Goal: Task Accomplishment & Management: Manage account settings

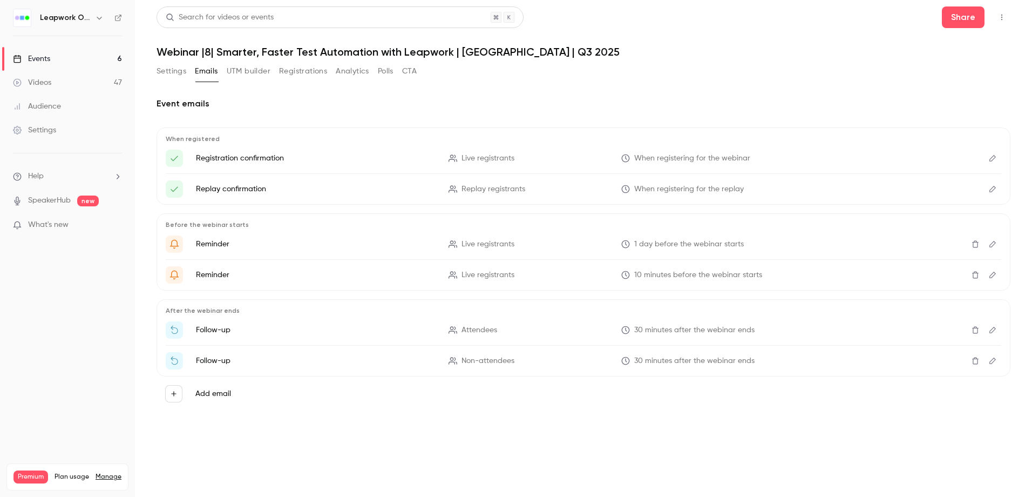
click at [45, 56] on div "Events" at bounding box center [31, 58] width 37 height 11
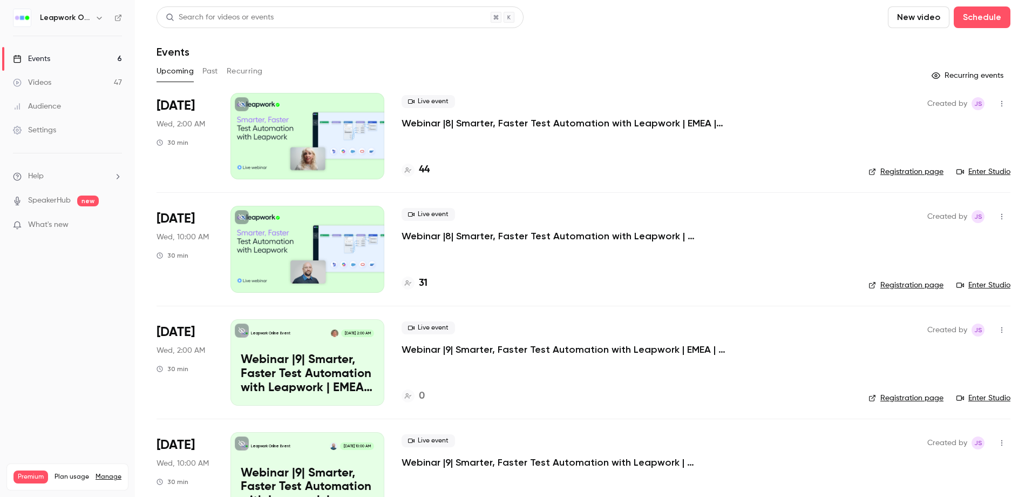
click at [207, 67] on button "Past" at bounding box center [210, 71] width 16 height 17
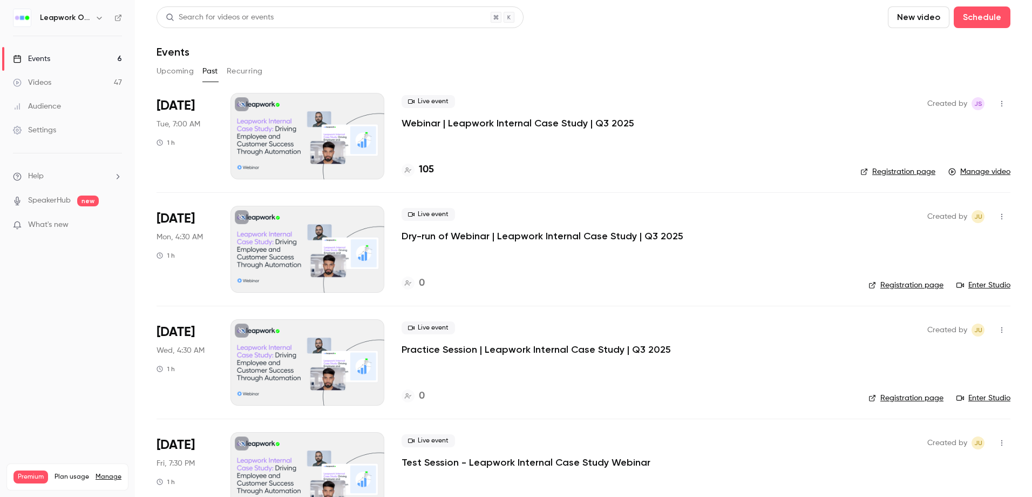
click at [324, 140] on div at bounding box center [307, 136] width 154 height 86
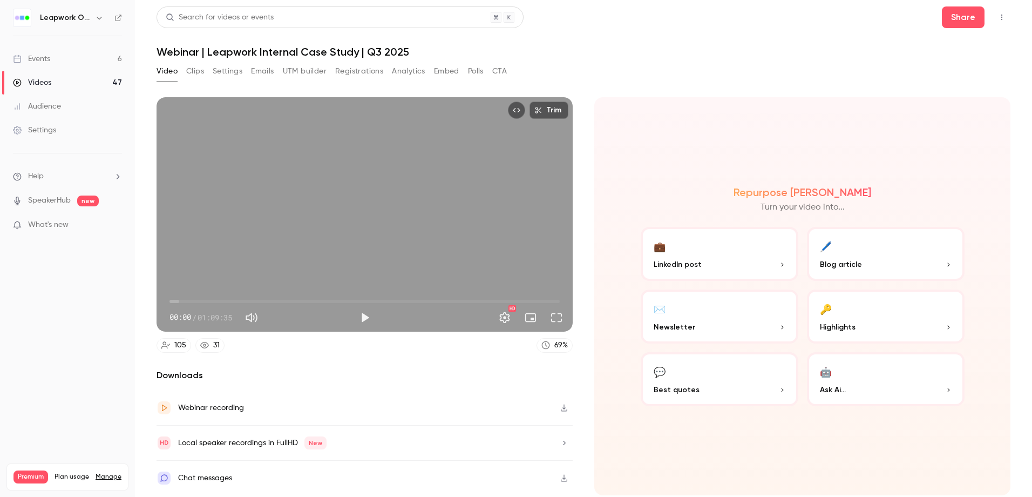
click at [407, 70] on button "Analytics" at bounding box center [408, 71] width 33 height 17
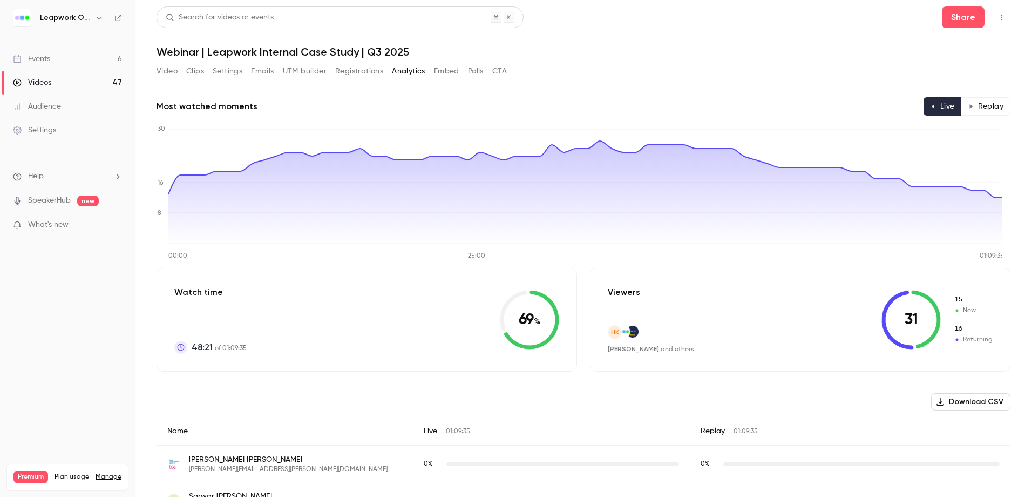
click at [359, 69] on button "Registrations" at bounding box center [359, 71] width 48 height 17
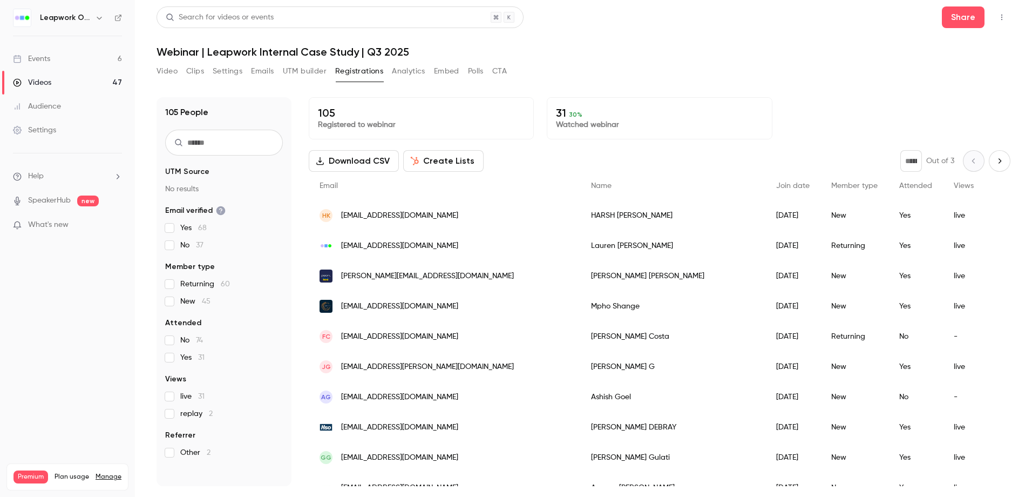
click at [322, 159] on icon "button" at bounding box center [320, 161] width 9 height 9
click at [477, 71] on button "Polls" at bounding box center [476, 71] width 16 height 17
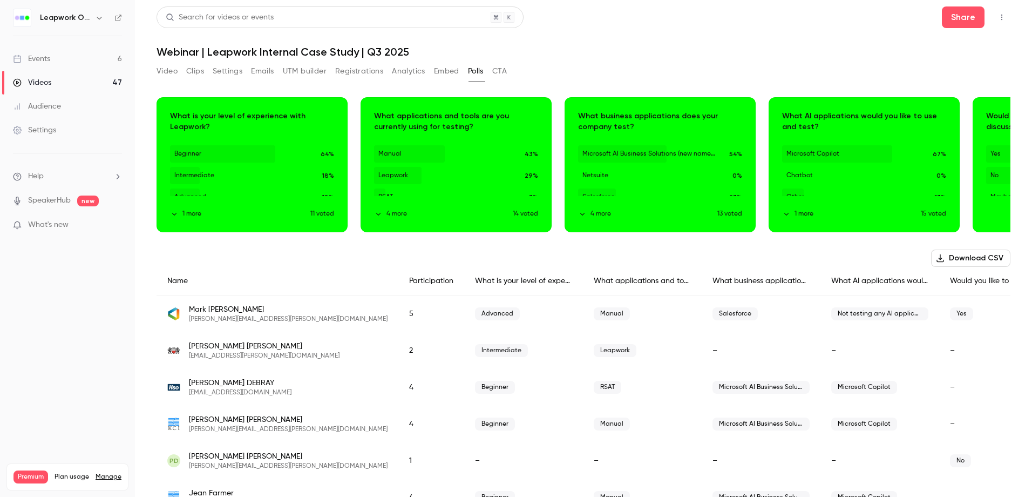
click at [997, 255] on button "Download CSV" at bounding box center [970, 257] width 79 height 17
click at [989, 162] on icon "button" at bounding box center [993, 165] width 8 height 8
